Goal: Task Accomplishment & Management: Complete application form

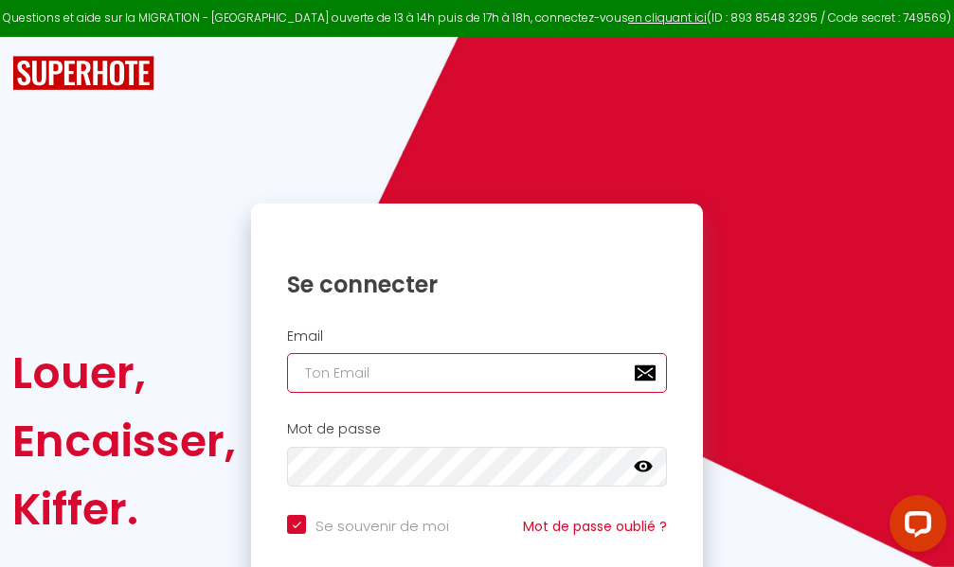
click at [537, 379] on input "email" at bounding box center [477, 373] width 380 height 40
type input "m"
checkbox input "true"
type input "ma"
checkbox input "true"
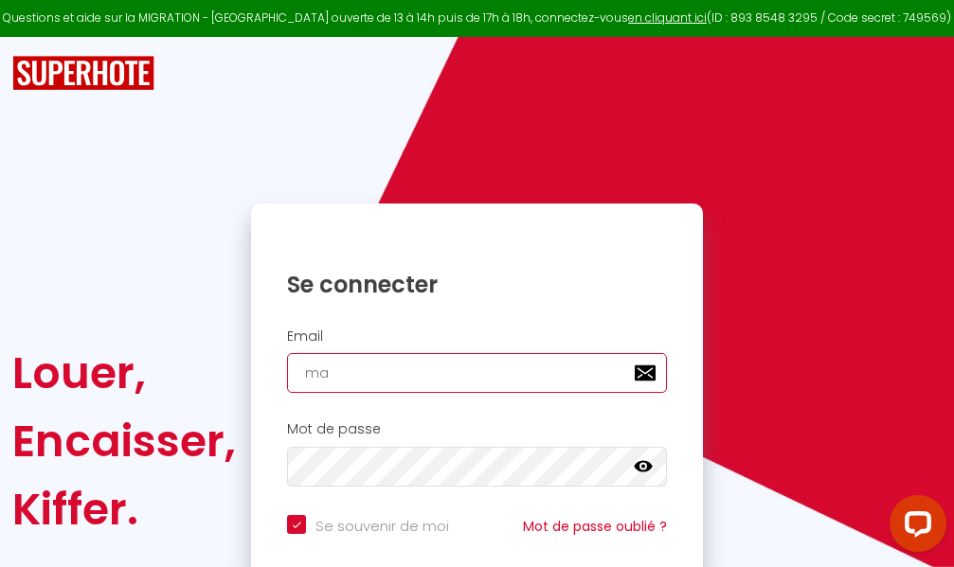
type input "mar"
checkbox input "true"
type input "marc"
checkbox input "true"
type input "marcd"
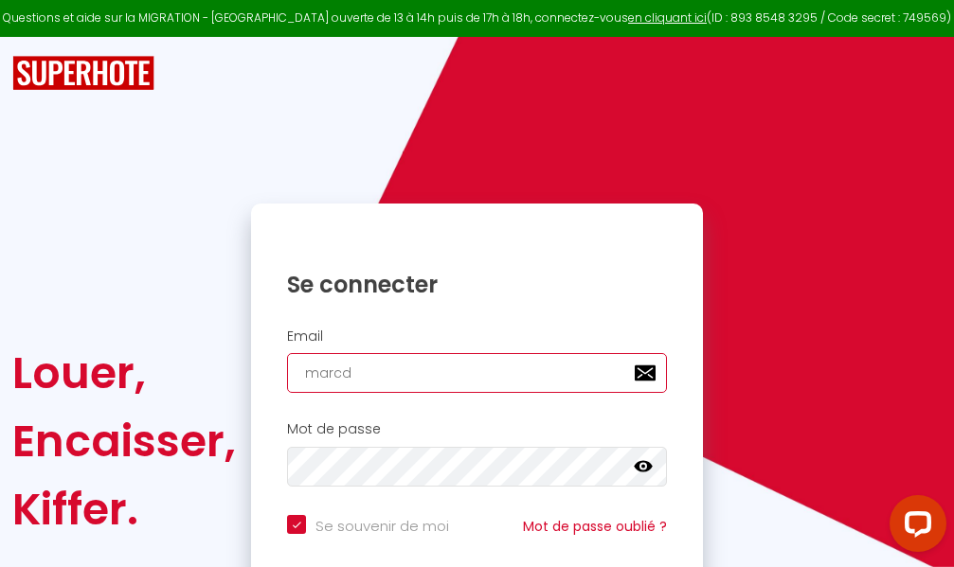
checkbox input "true"
type input "marcdp"
checkbox input "true"
type input "marcdpo"
checkbox input "true"
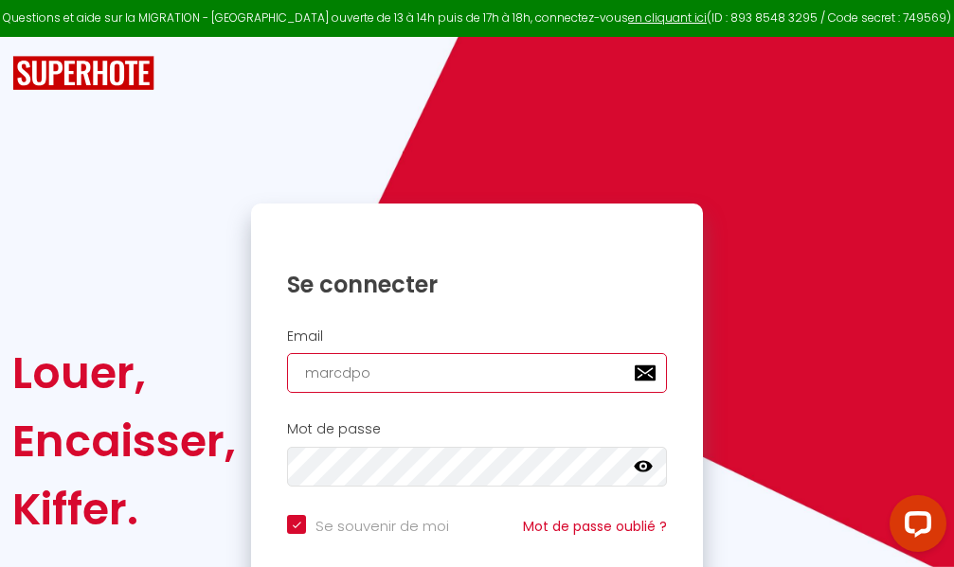
type input "marcdpoz"
checkbox input "true"
type input "marcdpoz."
checkbox input "true"
type input "marcdpoz.l"
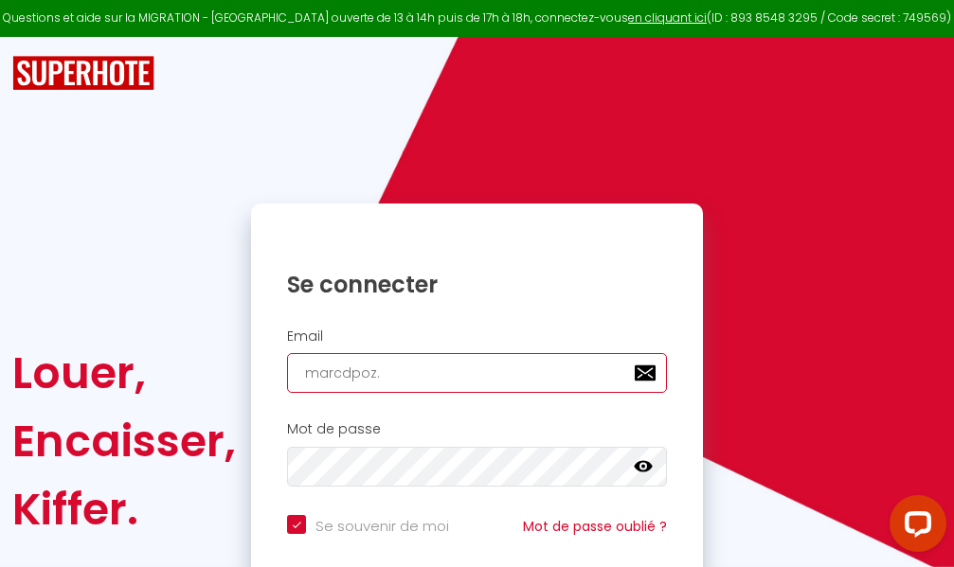
checkbox input "true"
type input "marcdpoz.lo"
checkbox input "true"
type input "marcdpoz.loc"
checkbox input "true"
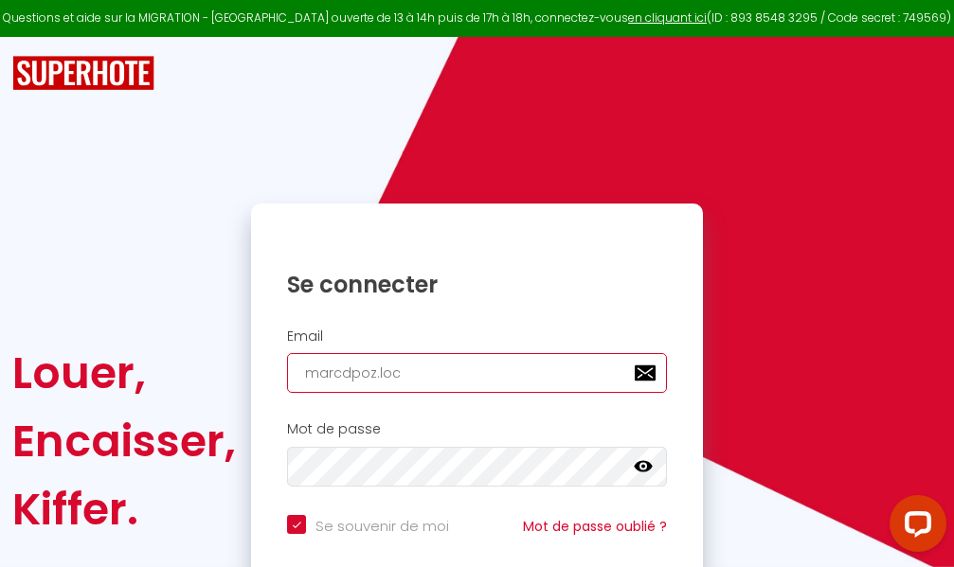
type input "marcdpoz.loca"
checkbox input "true"
type input "marcdpoz.locat"
checkbox input "true"
type input "marcdpoz.locati"
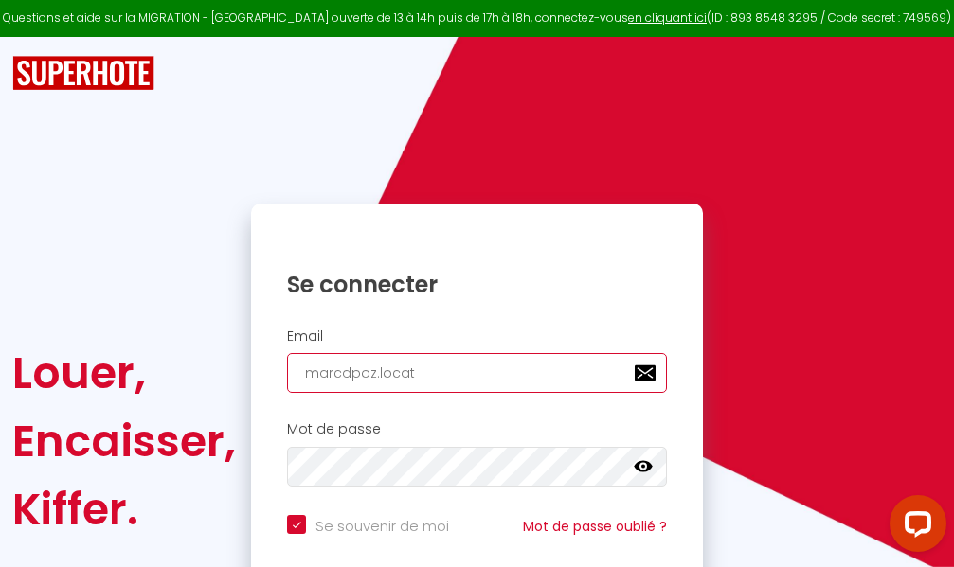
checkbox input "true"
type input "marcdpoz.locatio"
checkbox input "true"
type input "marcdpoz.location"
checkbox input "true"
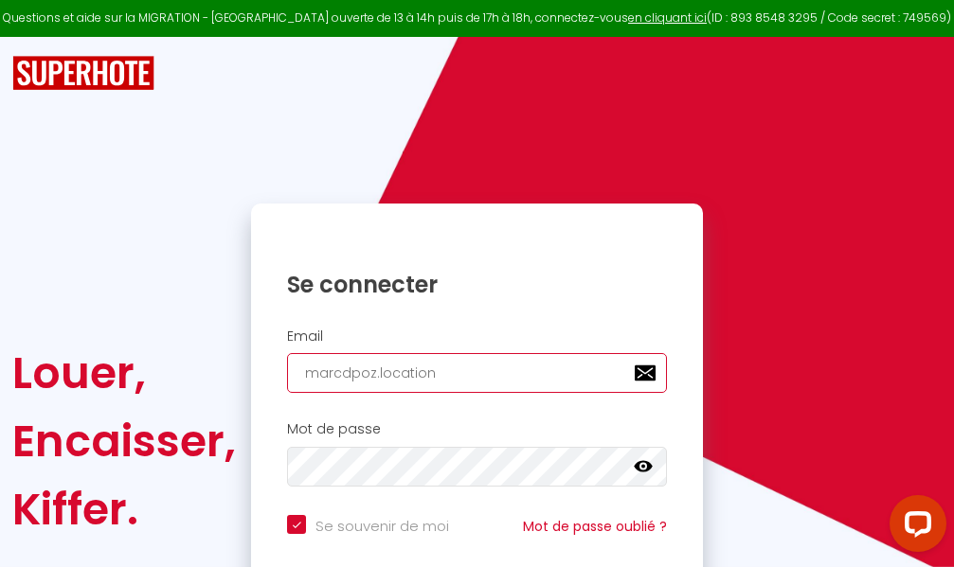
type input "marcdpoz.location@"
checkbox input "true"
type input "marcdpoz.location@g"
checkbox input "true"
type input "marcdpoz.location@gm"
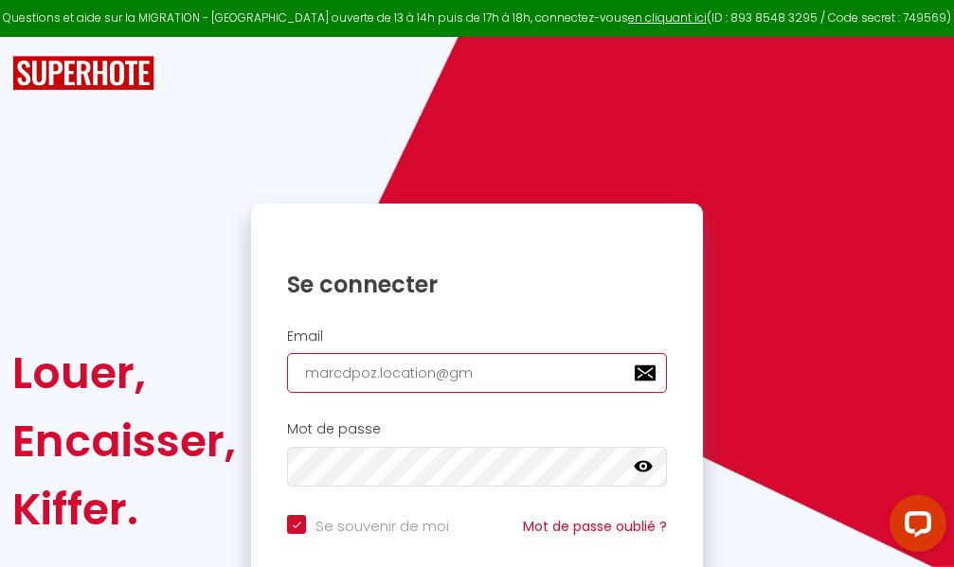
checkbox input "true"
type input "marcdpoz.location@gma"
checkbox input "true"
type input "marcdpoz.location@gmai"
checkbox input "true"
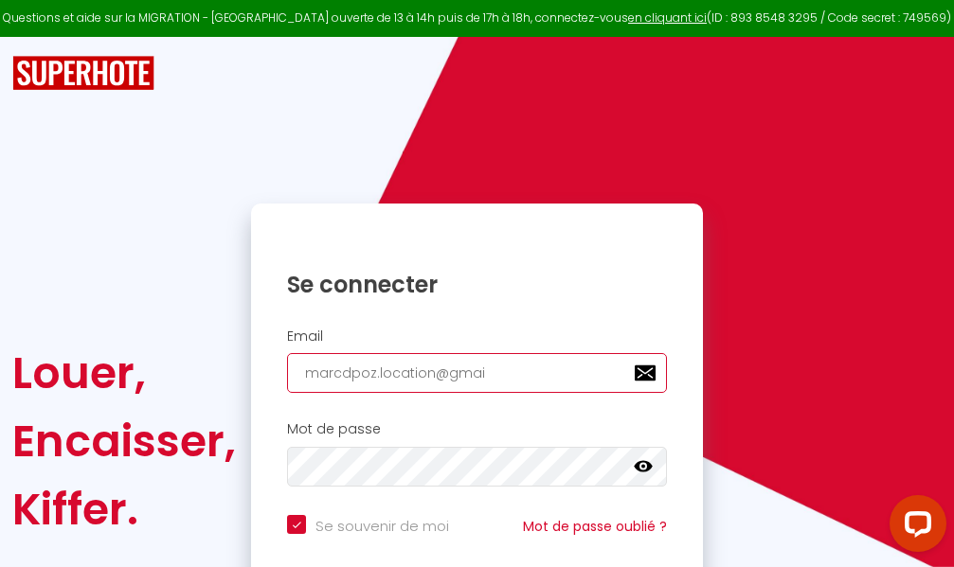
type input "[EMAIL_ADDRESS]"
checkbox input "true"
type input "[EMAIL_ADDRESS]."
checkbox input "true"
type input "marcdpoz.location@gmail.c"
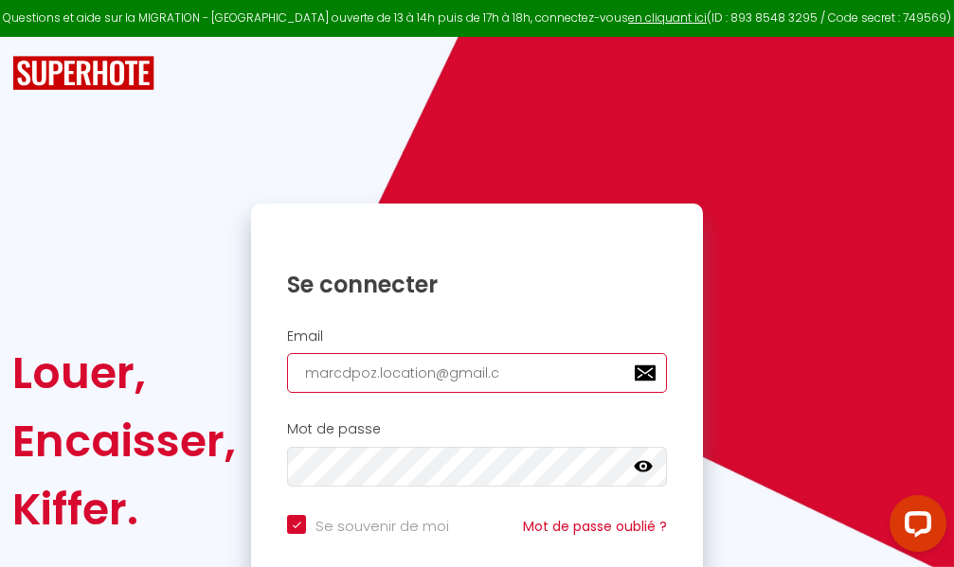
checkbox input "true"
type input "[EMAIL_ADDRESS][DOMAIN_NAME]"
checkbox input "true"
type input "[EMAIL_ADDRESS][DOMAIN_NAME]"
checkbox input "true"
